Goal: Check status: Check status

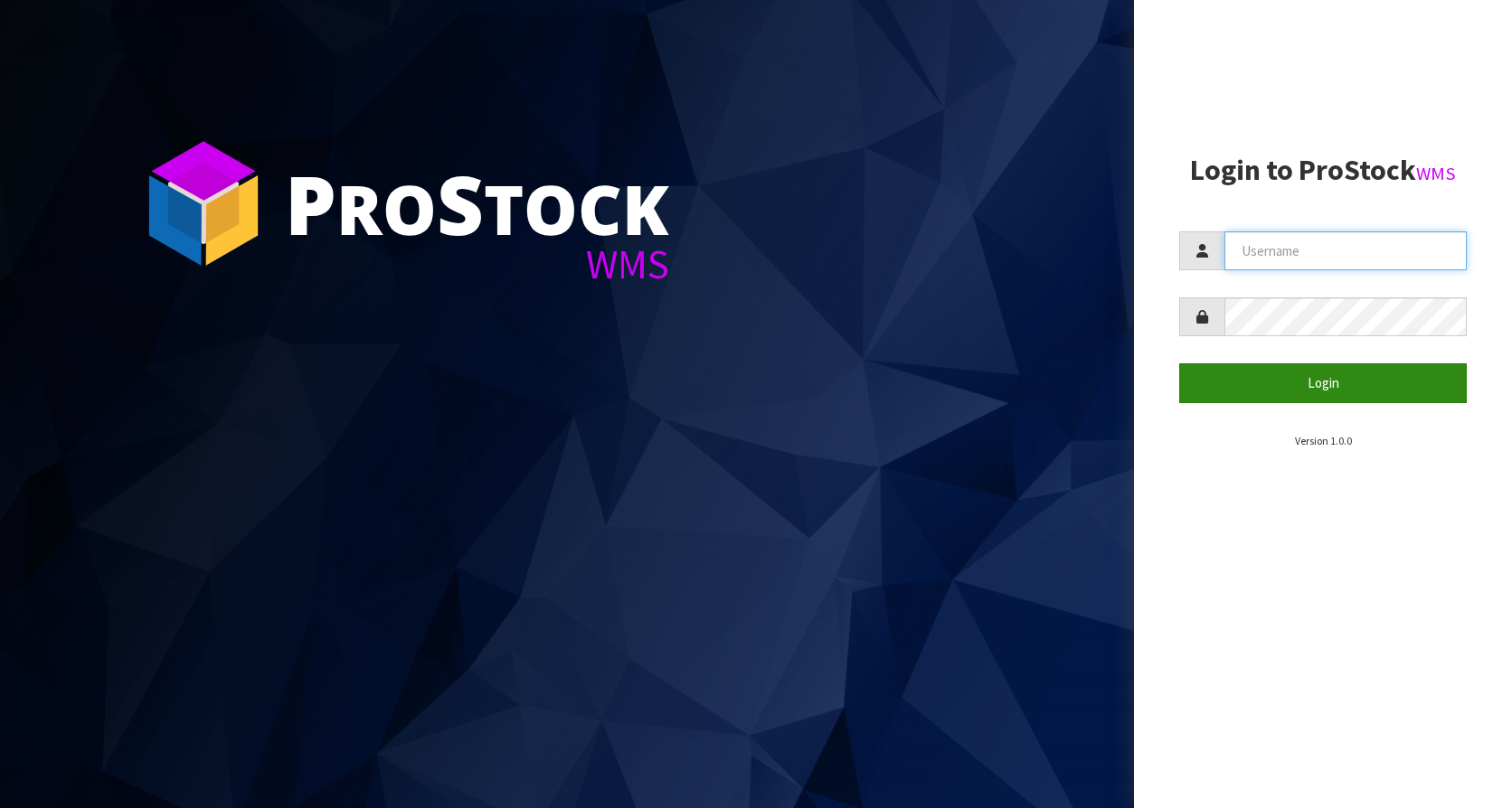
type input "KitchenAid"
click at [1345, 377] on button "Login" at bounding box center [1322, 383] width 287 height 39
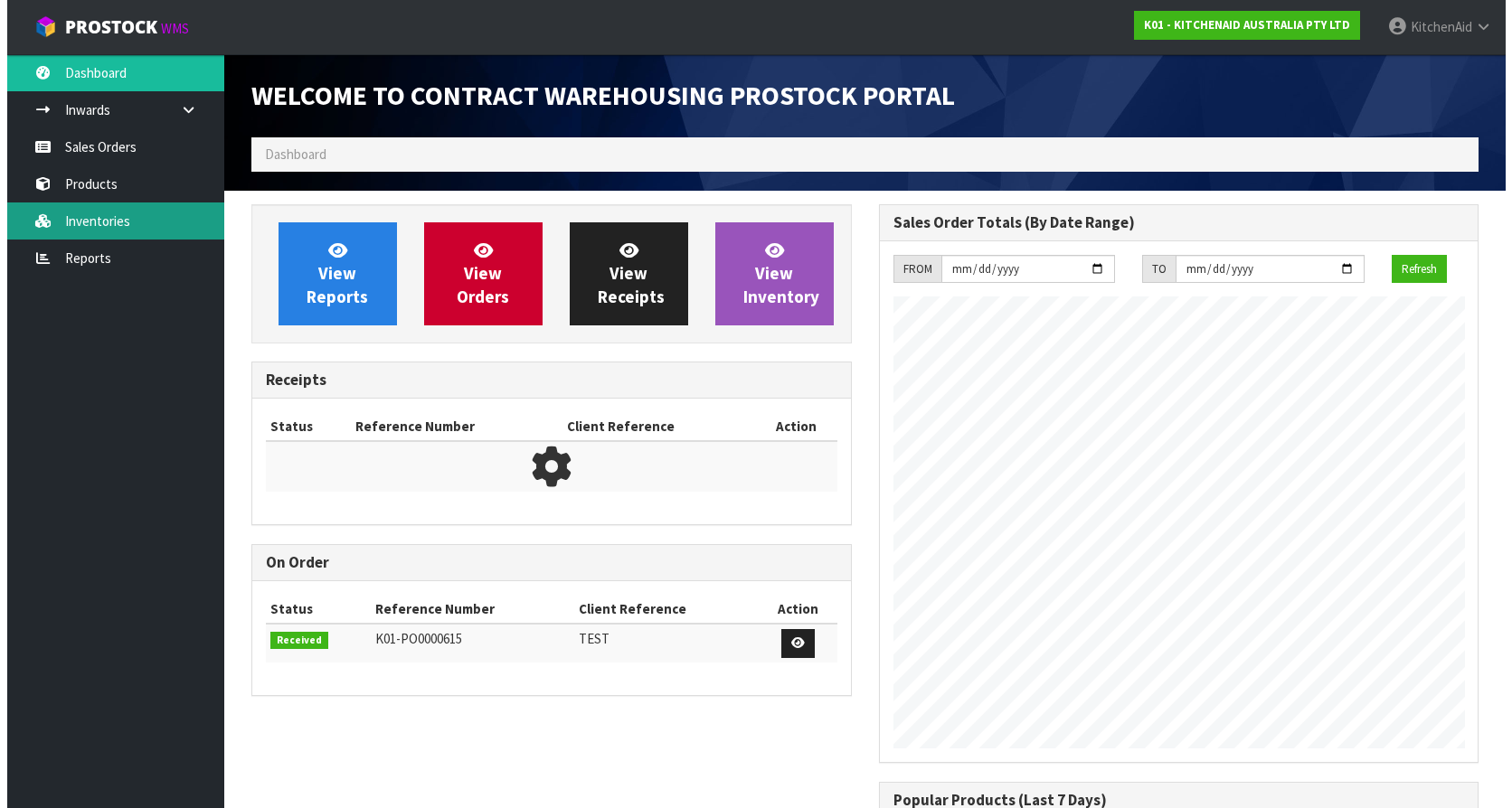
scroll to position [1002, 627]
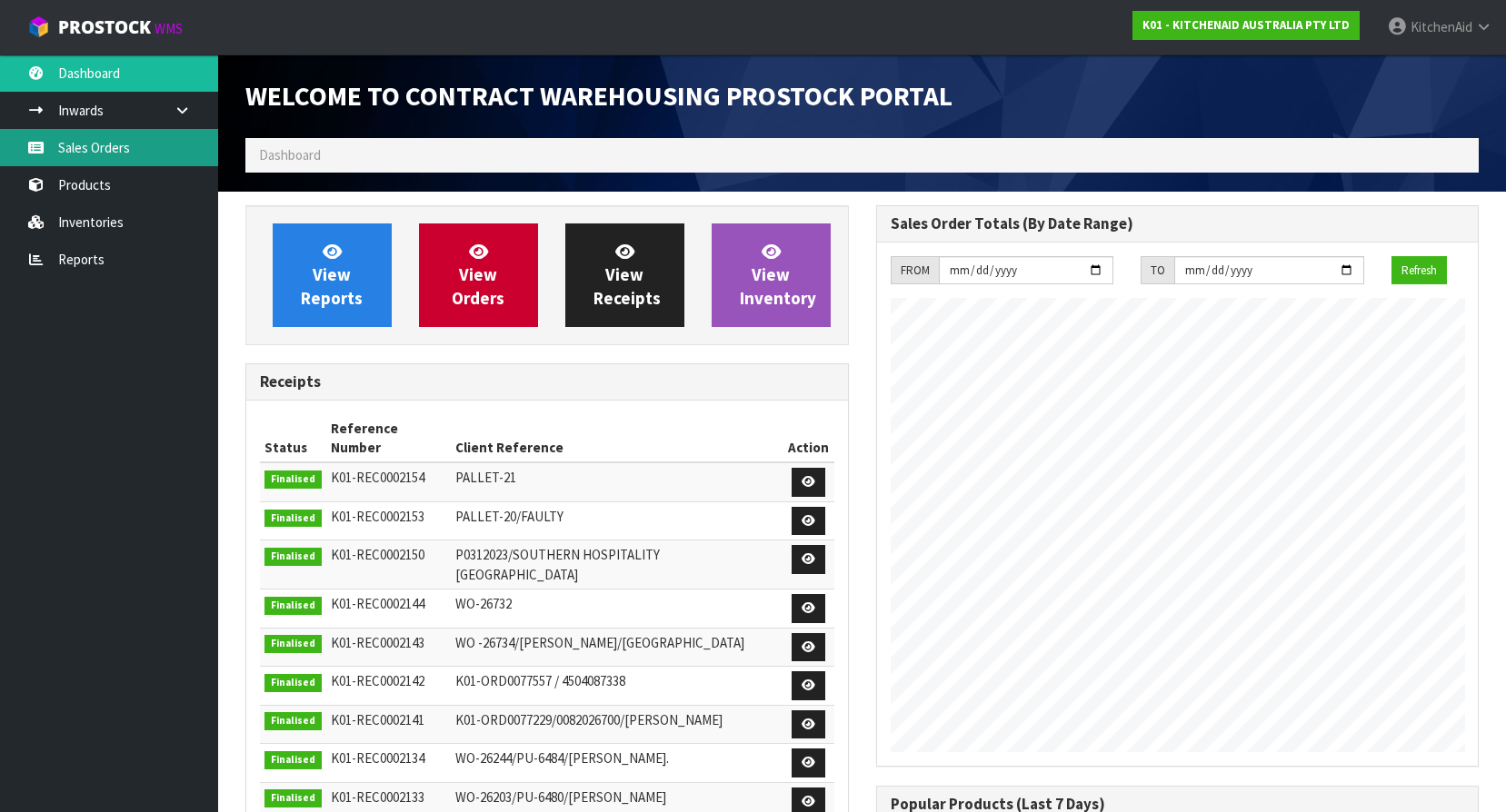
click at [92, 152] on link "Sales Orders" at bounding box center [108, 148] width 218 height 37
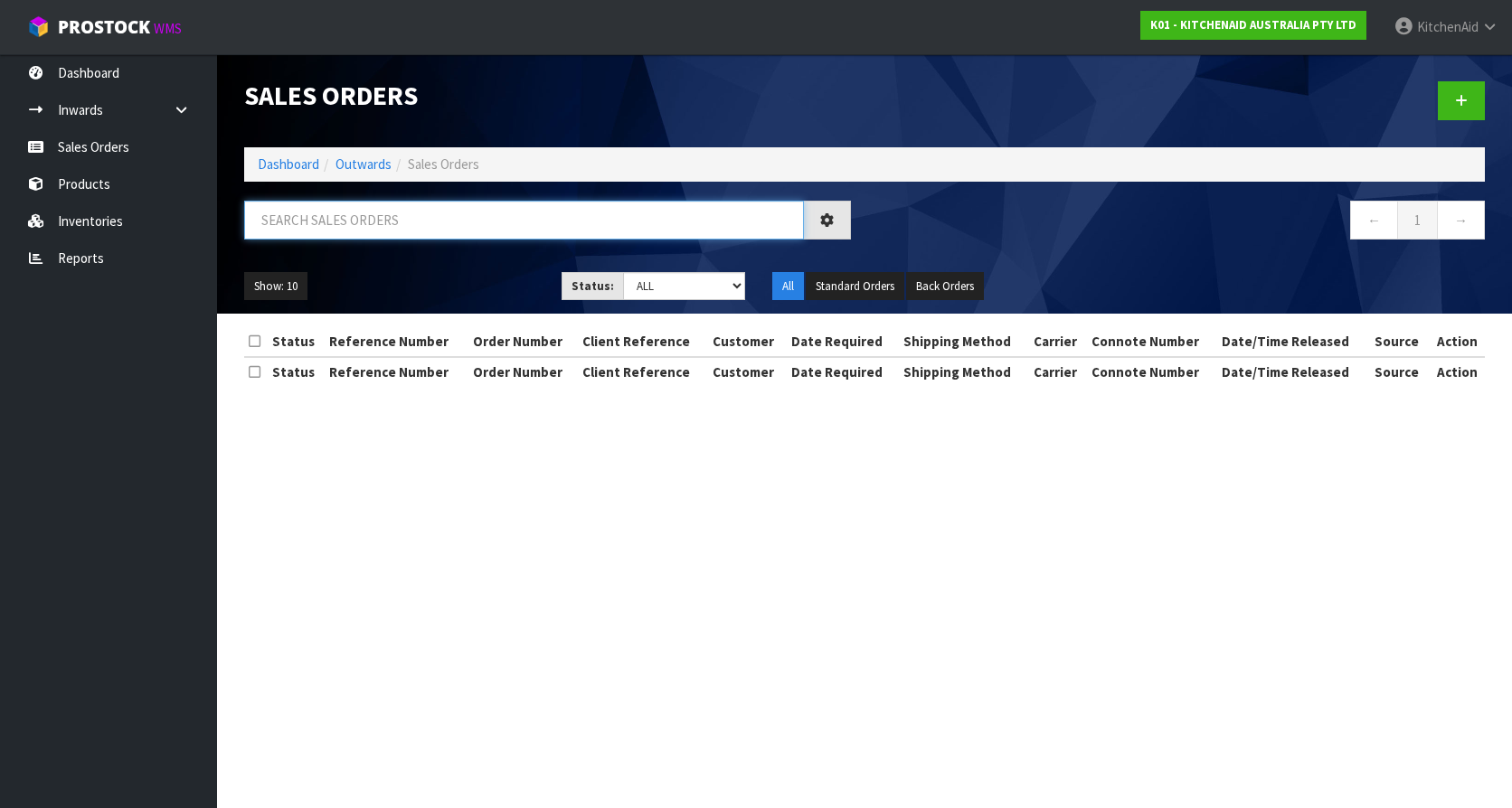
click at [429, 216] on input "text" at bounding box center [524, 220] width 560 height 39
paste input "KAAA-30048"
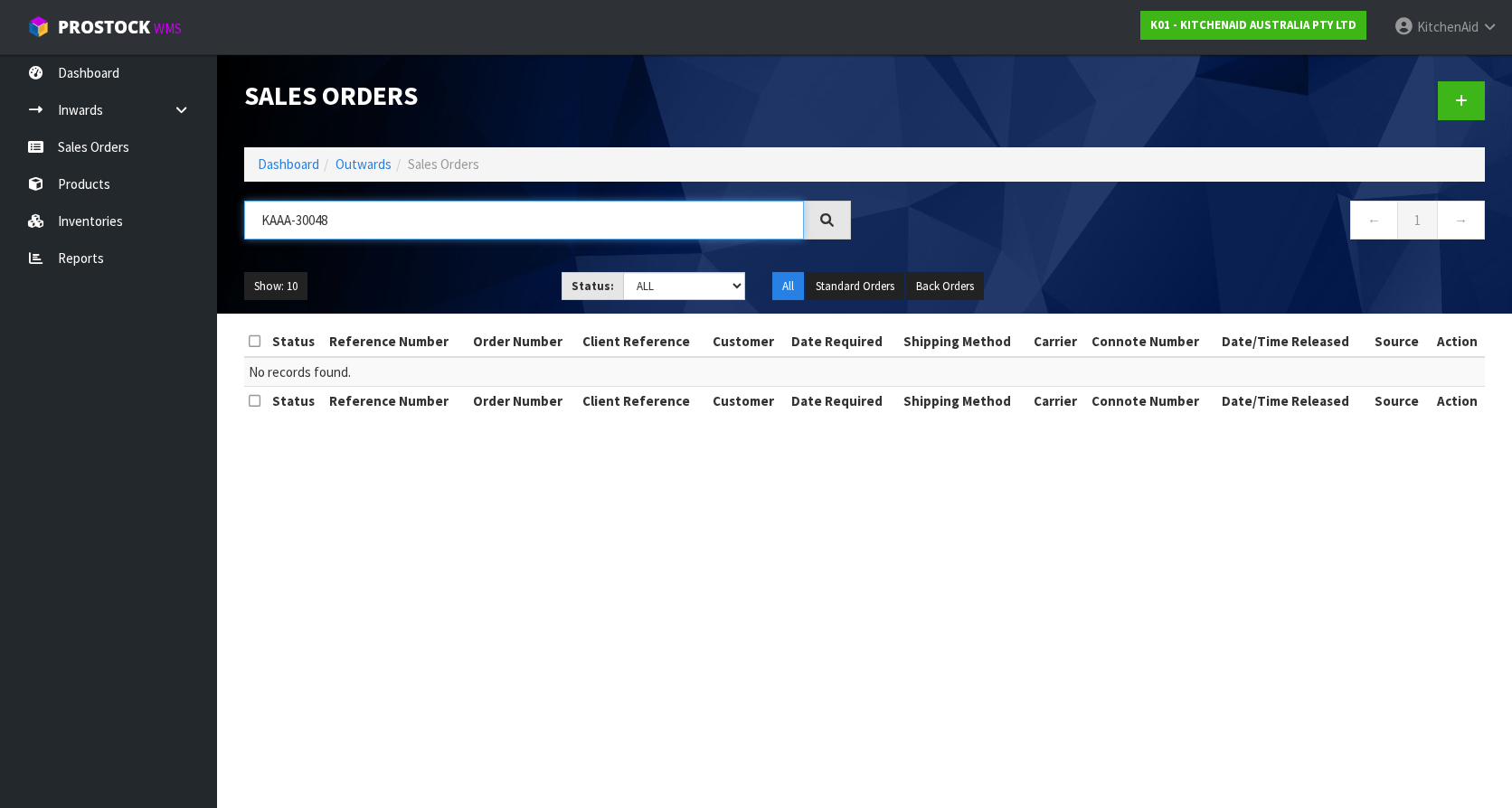
drag, startPoint x: 379, startPoint y: 224, endPoint x: 240, endPoint y: 216, distance: 139.2
click at [240, 216] on div "KAAA-30048" at bounding box center [548, 227] width 634 height 52
paste input "0206788060"
type input "0206788060"
